Goal: Task Accomplishment & Management: Use online tool/utility

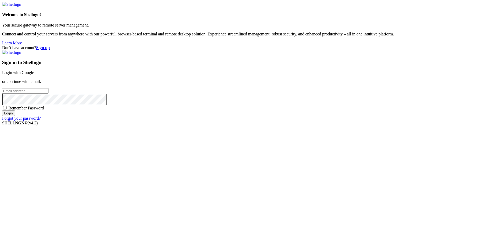
click at [49, 94] on input "email" at bounding box center [25, 91] width 46 height 6
type input "[EMAIL_ADDRESS][DOMAIN_NAME]"
click at [2, 110] on input "Login" at bounding box center [8, 113] width 13 height 6
click at [34, 75] on link "Login with Google" at bounding box center [18, 72] width 32 height 4
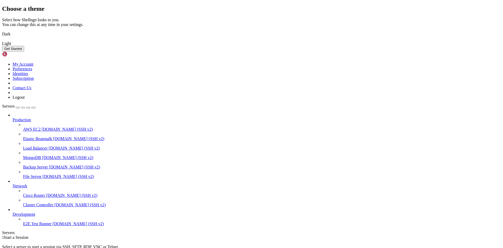
click at [24, 51] on button "Get Started" at bounding box center [13, 49] width 22 height 6
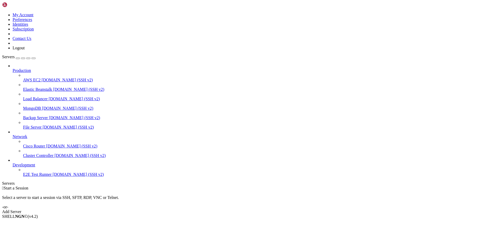
click at [281, 209] on div "Add Server" at bounding box center [251, 211] width 499 height 5
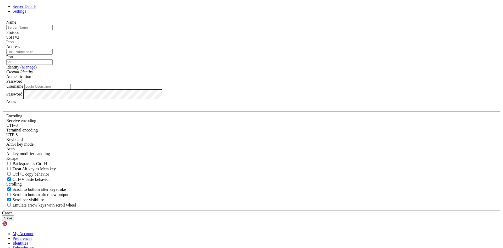
click at [53, 55] on input "Address" at bounding box center [29, 52] width 46 height 6
click at [53, 30] on input "text" at bounding box center [29, 28] width 46 height 6
type input "windows"
click at [53, 55] on input "Address" at bounding box center [29, 52] width 46 height 6
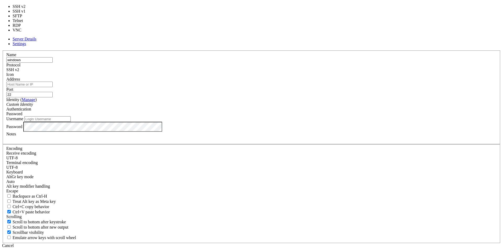
click at [290, 72] on div "SSH v2" at bounding box center [251, 69] width 491 height 5
type input "3389"
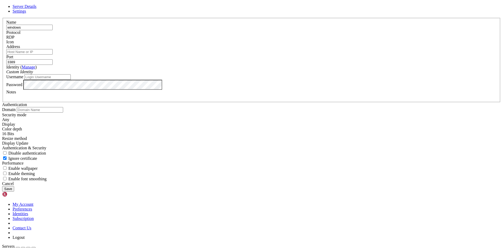
click at [53, 55] on input "Address" at bounding box center [29, 52] width 46 height 6
paste input "[TECHNICAL_ID]"
type input "[TECHNICAL_ID]"
click at [71, 80] on input "Username" at bounding box center [47, 77] width 46 height 6
type input "[EMAIL_ADDRESS][DOMAIN_NAME]"
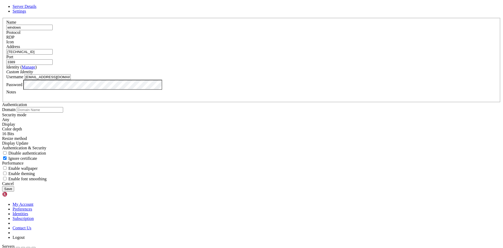
click at [14, 191] on button "Save" at bounding box center [8, 189] width 12 height 6
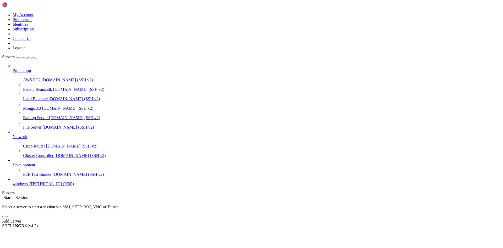
click at [37, 186] on span "[TECHNICAL_ID] (RDP)" at bounding box center [51, 183] width 45 height 4
click at [28, 186] on span "windows" at bounding box center [20, 183] width 15 height 4
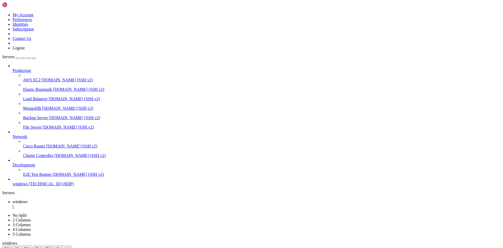
click at [28, 186] on span "windows" at bounding box center [20, 183] width 15 height 4
